Goal: Find specific page/section: Find specific page/section

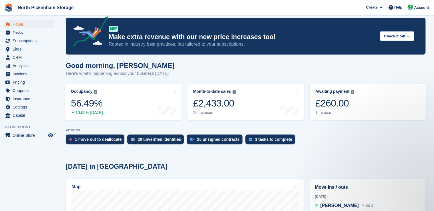
scroll to position [17, 0]
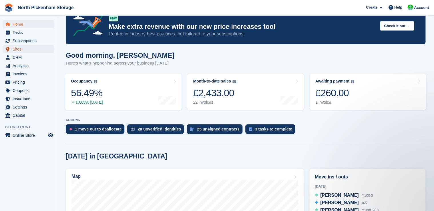
click at [16, 50] on span "Sites" at bounding box center [30, 49] width 34 height 8
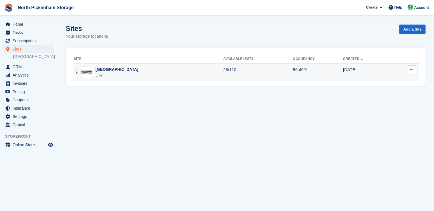
click at [112, 71] on div "[GEOGRAPHIC_DATA]" at bounding box center [117, 70] width 43 height 6
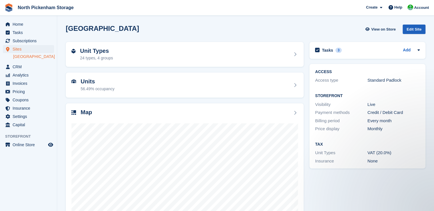
click at [416, 31] on div "Edit Site" at bounding box center [414, 29] width 23 height 9
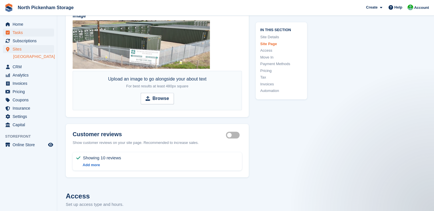
scroll to position [1086, 0]
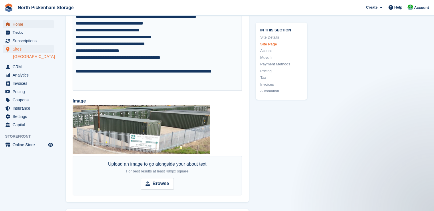
click at [23, 25] on span "Home" at bounding box center [30, 24] width 34 height 8
